Goal: Obtain resource: Download file/media

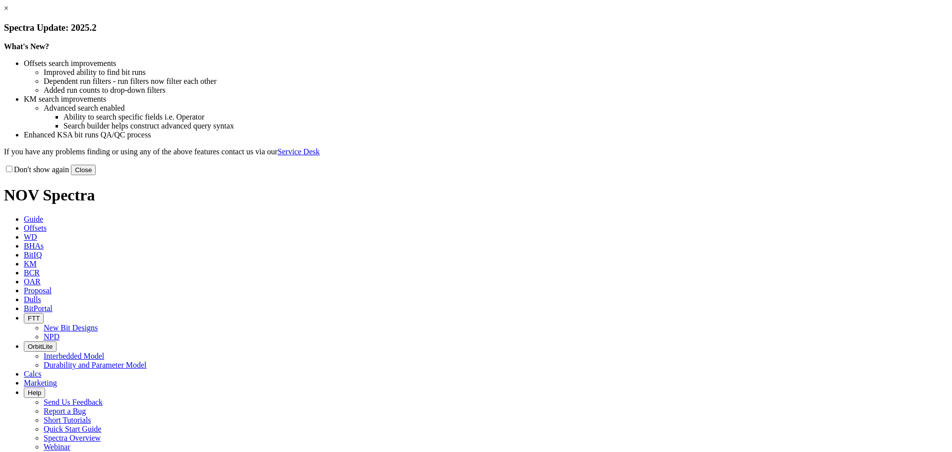
click at [8, 12] on link "×" at bounding box center [6, 8] width 4 height 8
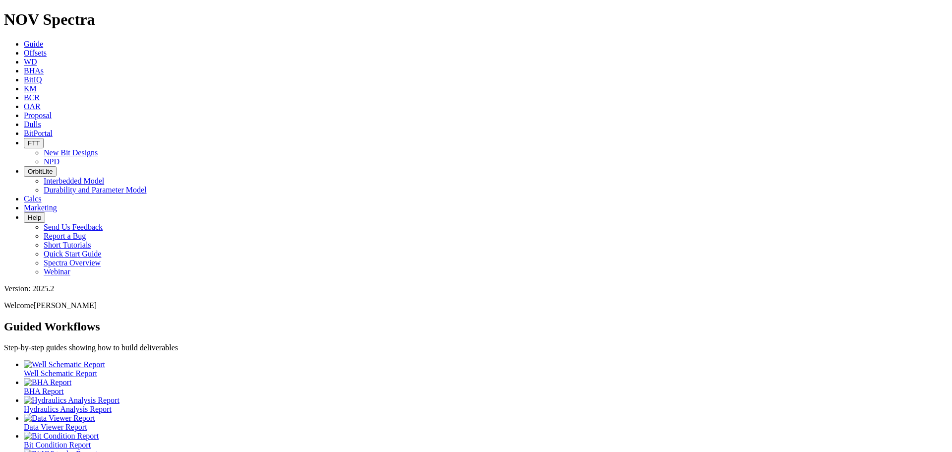
click at [24, 49] on icon at bounding box center [24, 53] width 0 height 8
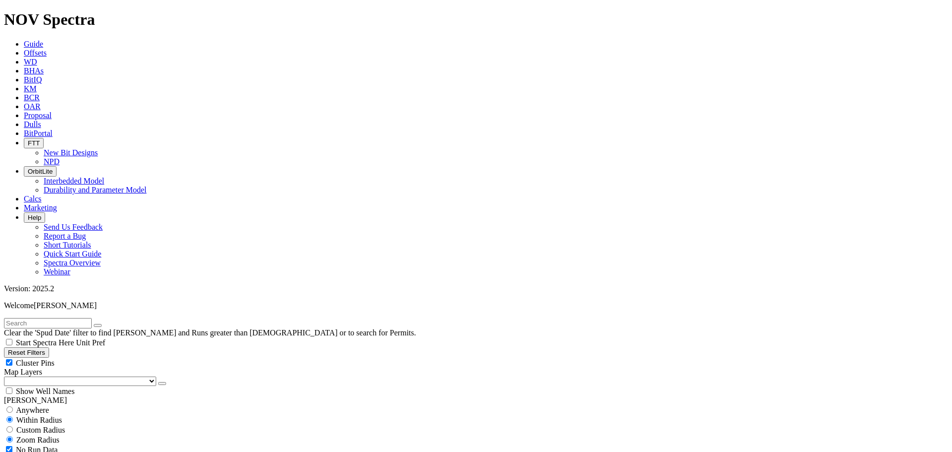
scroll to position [298, 0]
select select "9.875"
checkbox input "false"
